Goal: Task Accomplishment & Management: Manage account settings

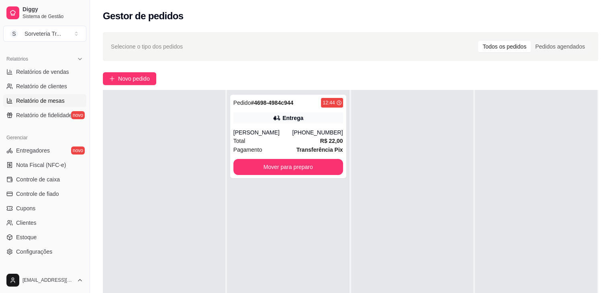
scroll to position [281, 0]
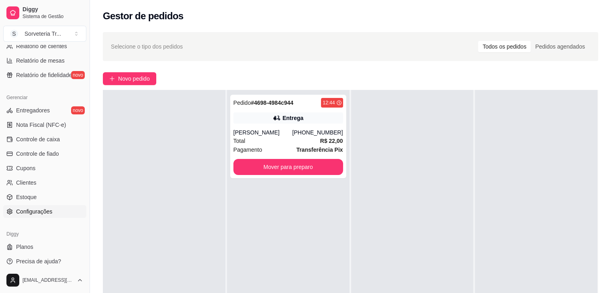
click at [53, 211] on link "Configurações" at bounding box center [44, 211] width 83 height 13
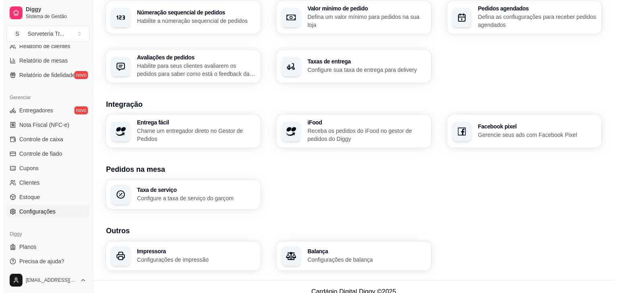
scroll to position [269, 0]
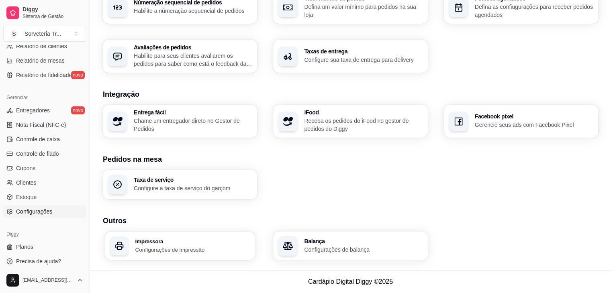
click at [193, 244] on div "Impressora Configurações de impressão" at bounding box center [192, 245] width 115 height 15
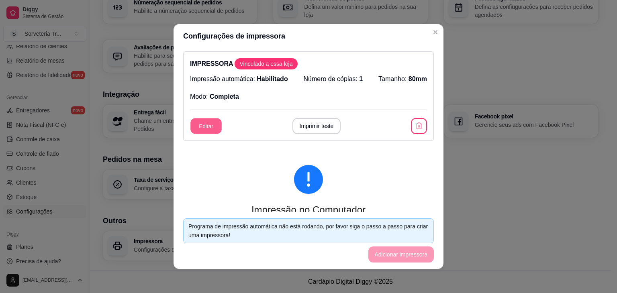
click at [206, 130] on button "Editar" at bounding box center [205, 126] width 31 height 16
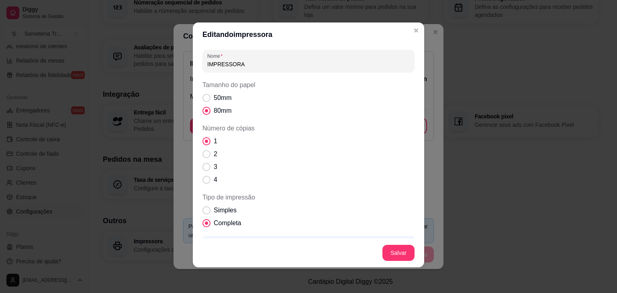
scroll to position [71, 0]
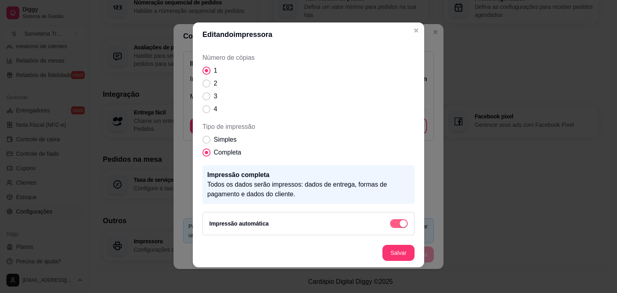
click at [399, 224] on div "button" at bounding box center [402, 223] width 7 height 7
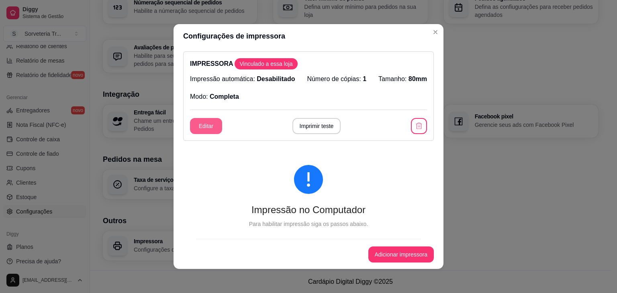
click at [202, 128] on button "Editar" at bounding box center [206, 126] width 32 height 16
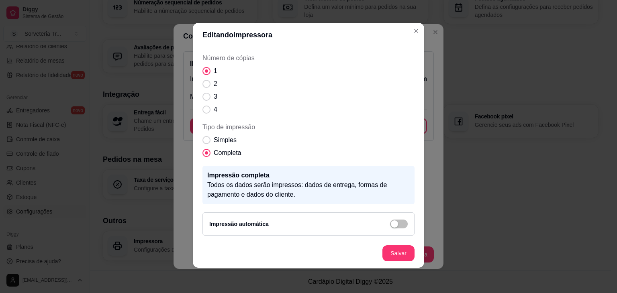
scroll to position [2, 0]
click at [390, 224] on span "button" at bounding box center [399, 223] width 18 height 9
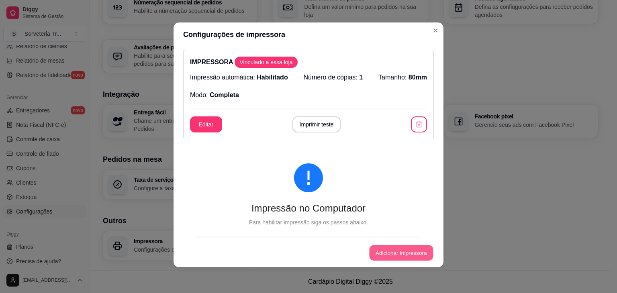
click at [421, 254] on button "Adicionar impressora" at bounding box center [401, 253] width 64 height 16
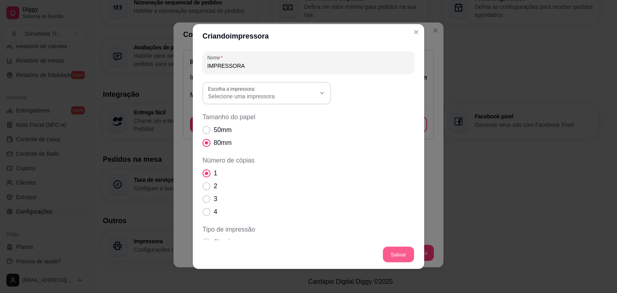
click at [406, 255] on button "Salvar" at bounding box center [398, 255] width 31 height 16
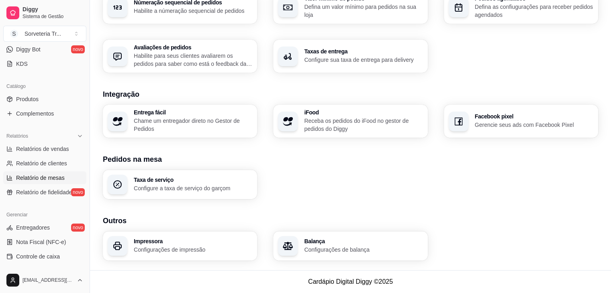
scroll to position [80, 0]
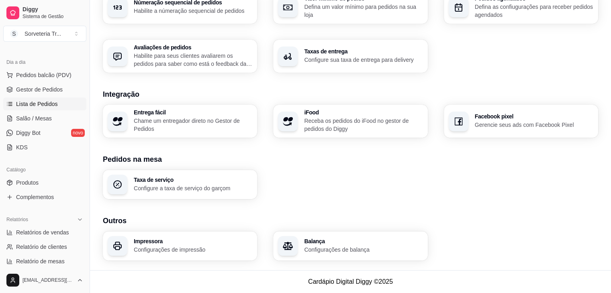
click at [52, 105] on span "Lista de Pedidos" at bounding box center [37, 104] width 42 height 8
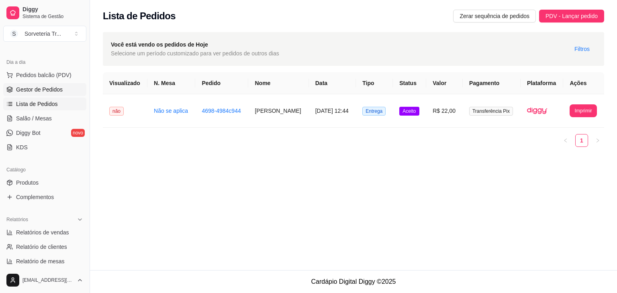
click at [63, 85] on link "Gestor de Pedidos" at bounding box center [44, 89] width 83 height 13
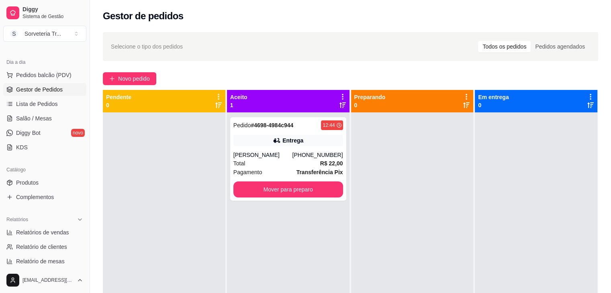
click at [327, 228] on div "Pedido # 4698-4984c944 12:44 Entrega [PERSON_NAME] [PHONE_NUMBER] Total R$ 22,0…" at bounding box center [288, 258] width 122 height 293
click at [296, 183] on button "Mover para preparo" at bounding box center [288, 190] width 106 height 16
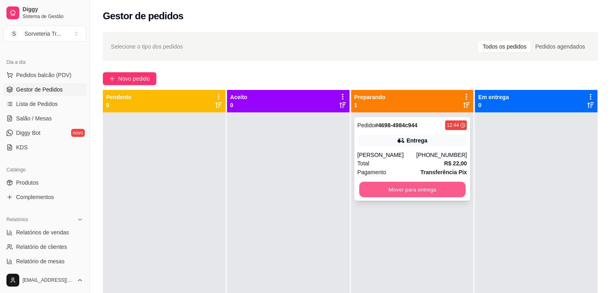
click at [422, 189] on button "Mover para entrega" at bounding box center [412, 190] width 106 height 16
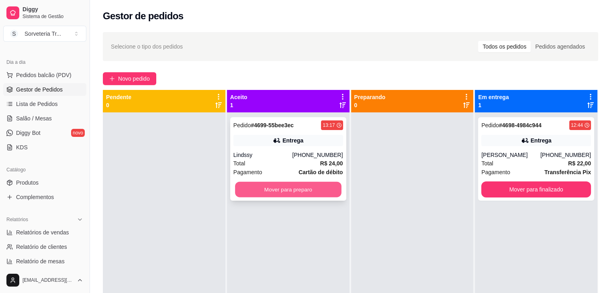
click at [287, 193] on button "Mover para preparo" at bounding box center [288, 190] width 106 height 16
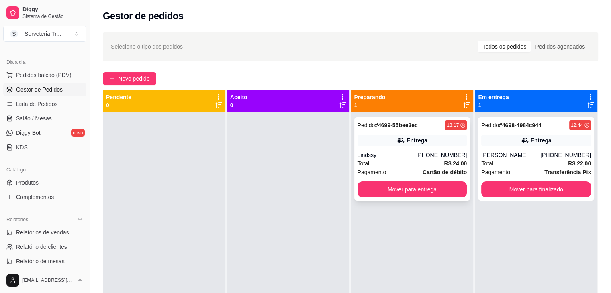
click at [451, 128] on div "13:17" at bounding box center [452, 125] width 12 height 6
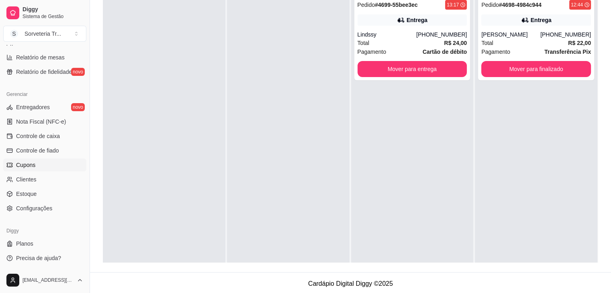
scroll to position [284, 0]
click at [40, 206] on span "Configurações" at bounding box center [34, 208] width 36 height 8
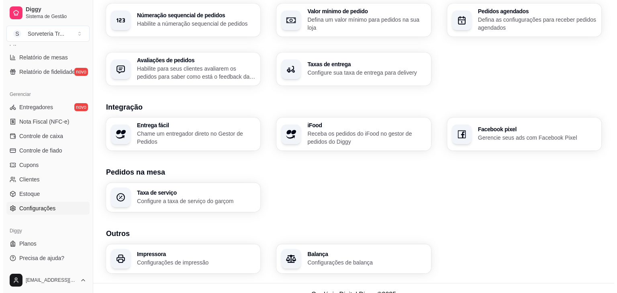
scroll to position [269, 0]
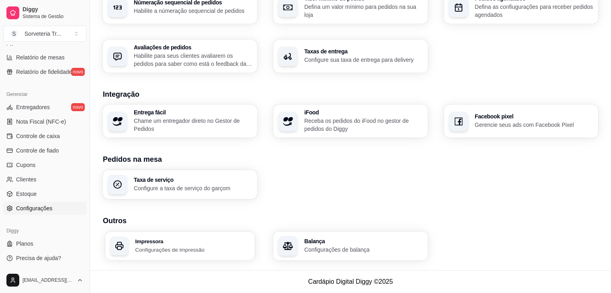
click at [189, 244] on div "Impressora Configurações de impressão" at bounding box center [192, 245] width 115 height 15
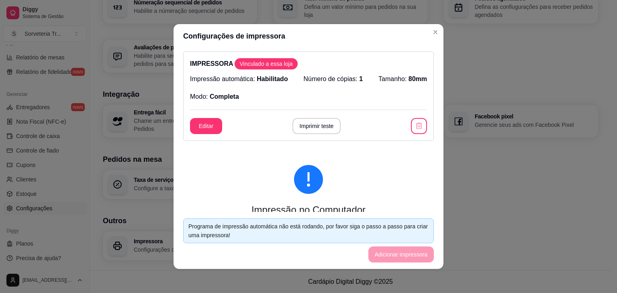
scroll to position [2, 0]
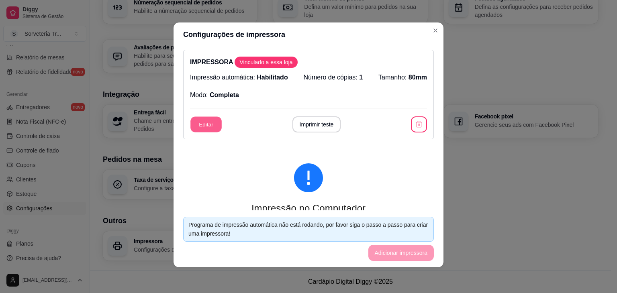
click at [207, 123] on button "Editar" at bounding box center [205, 125] width 31 height 16
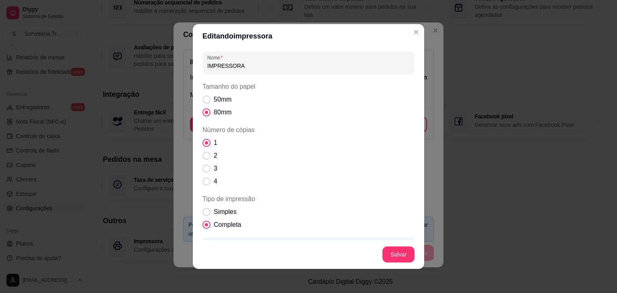
scroll to position [71, 0]
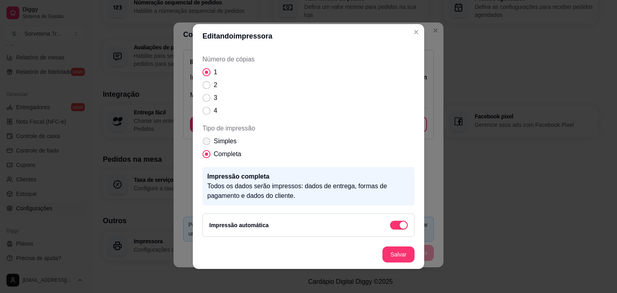
click at [204, 143] on span "Tipo de impressão" at bounding box center [207, 142] width 8 height 8
click at [204, 143] on input "Simples" at bounding box center [204, 145] width 5 height 5
radio input "true"
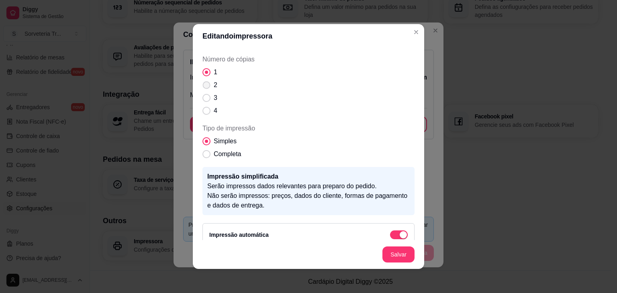
click at [203, 79] on label "2" at bounding box center [209, 85] width 21 height 16
click at [203, 87] on input "2" at bounding box center [204, 89] width 5 height 5
radio input "true"
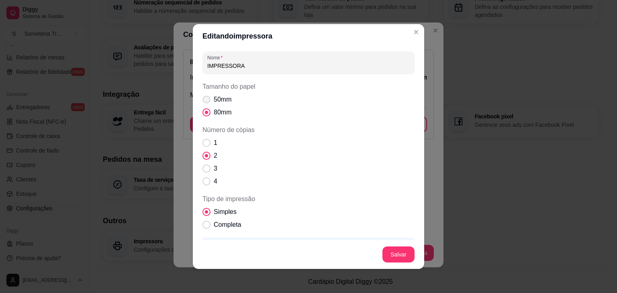
click at [203, 95] on label "50mm" at bounding box center [216, 100] width 35 height 16
click at [203, 101] on input "50mm" at bounding box center [204, 103] width 5 height 5
radio input "true"
click at [207, 112] on span "Tamanho do papel" at bounding box center [206, 112] width 8 height 8
click at [207, 114] on input "80mm" at bounding box center [204, 116] width 5 height 5
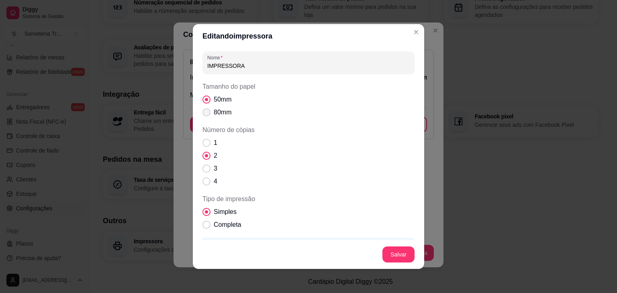
radio input "true"
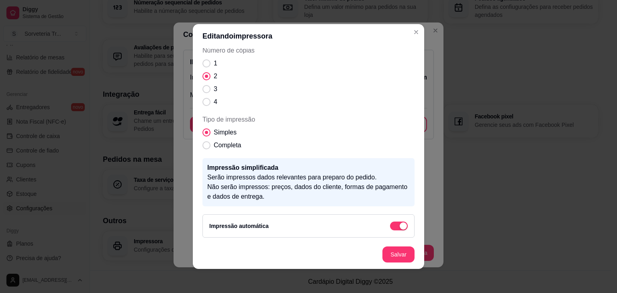
scroll to position [80, 0]
click at [204, 64] on span "Número de cópias" at bounding box center [207, 63] width 8 height 8
click at [204, 64] on input "1" at bounding box center [204, 66] width 5 height 5
radio input "true"
click at [205, 146] on span "Tipo de impressão" at bounding box center [207, 145] width 8 height 8
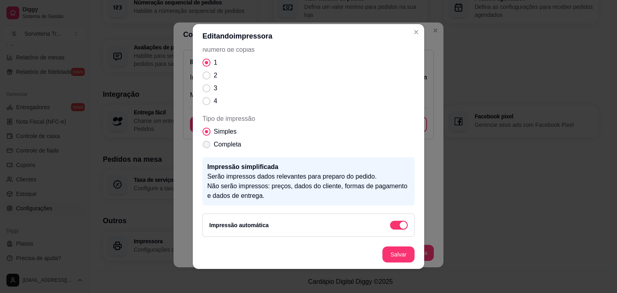
click at [205, 146] on input "Completa" at bounding box center [204, 148] width 5 height 5
radio input "true"
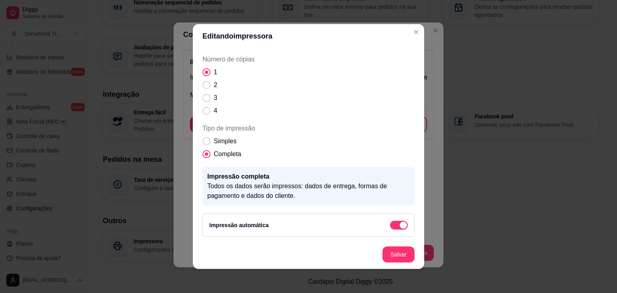
scroll to position [71, 0]
click at [390, 224] on button "button" at bounding box center [399, 225] width 18 height 9
click at [393, 225] on span "button" at bounding box center [399, 225] width 18 height 9
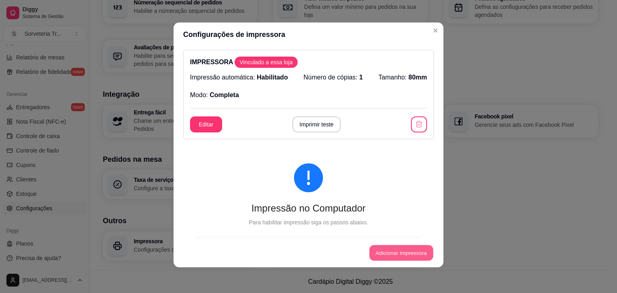
click at [402, 255] on button "Adicionar impressora" at bounding box center [401, 253] width 64 height 16
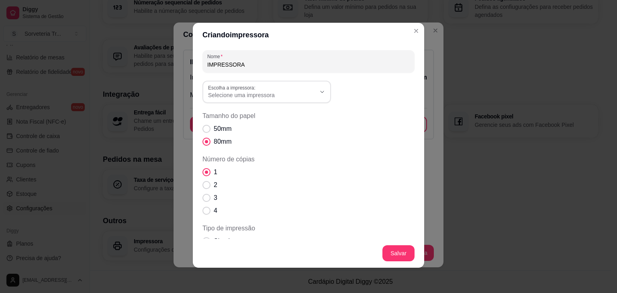
scroll to position [2, 0]
click at [397, 255] on button "Salvar" at bounding box center [398, 253] width 31 height 16
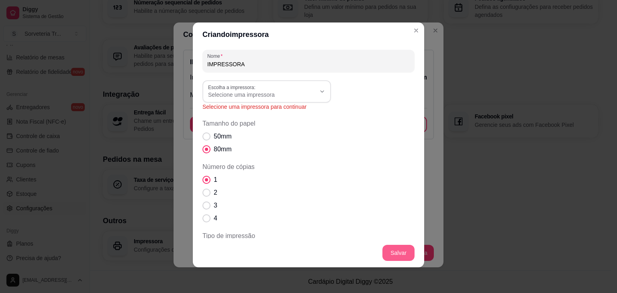
click at [397, 252] on button "Salvar" at bounding box center [398, 253] width 32 height 16
click at [403, 253] on button "Salvar" at bounding box center [398, 253] width 31 height 16
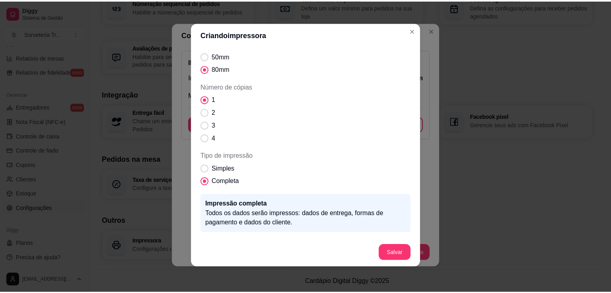
scroll to position [109, 0]
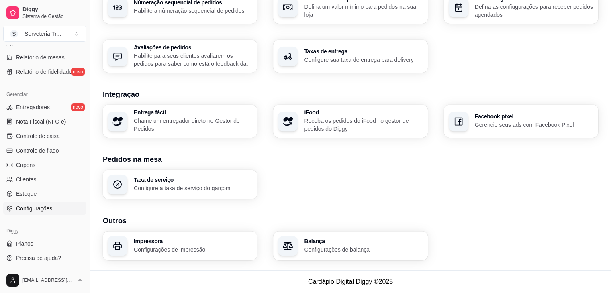
click at [519, 237] on div "Impressora Configurações de impressão Balança Configurações de balança" at bounding box center [350, 245] width 495 height 29
